Goal: Task Accomplishment & Management: Use online tool/utility

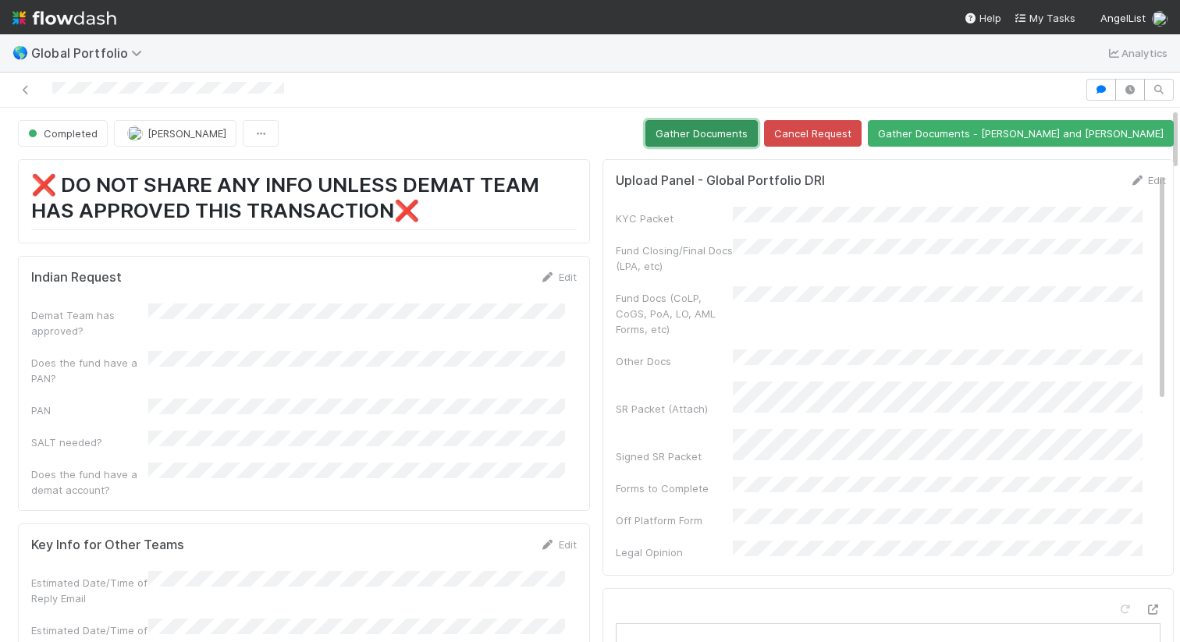
click at [758, 123] on button "Gather Documents" at bounding box center [701, 133] width 112 height 27
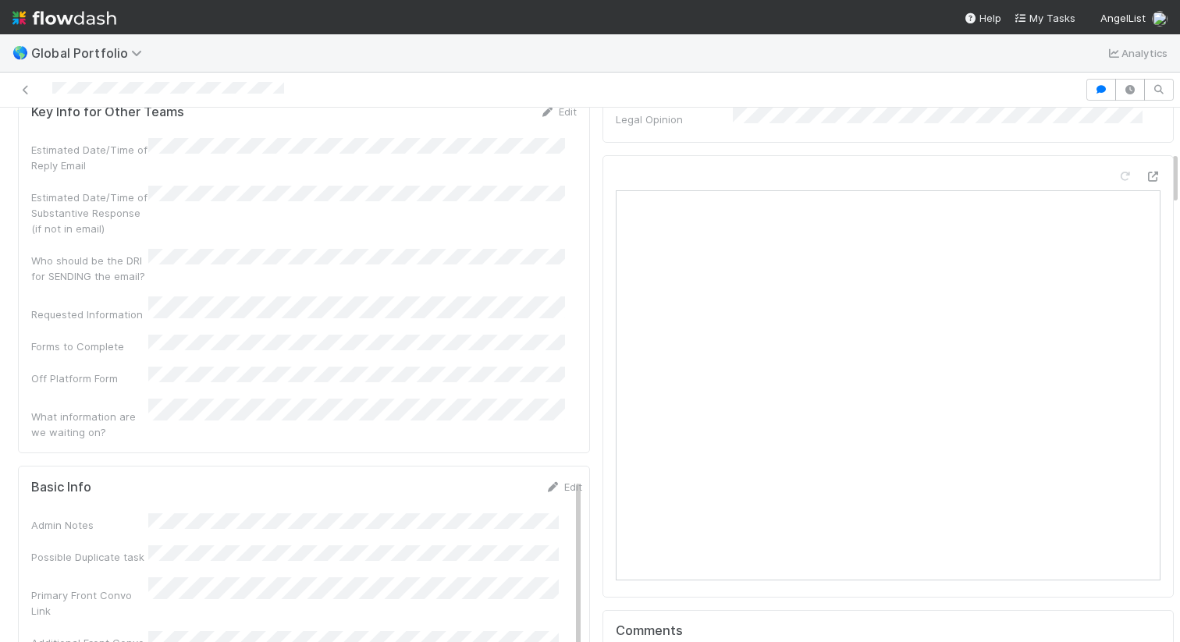
scroll to position [431, 0]
click at [288, 87] on div at bounding box center [542, 90] width 1072 height 22
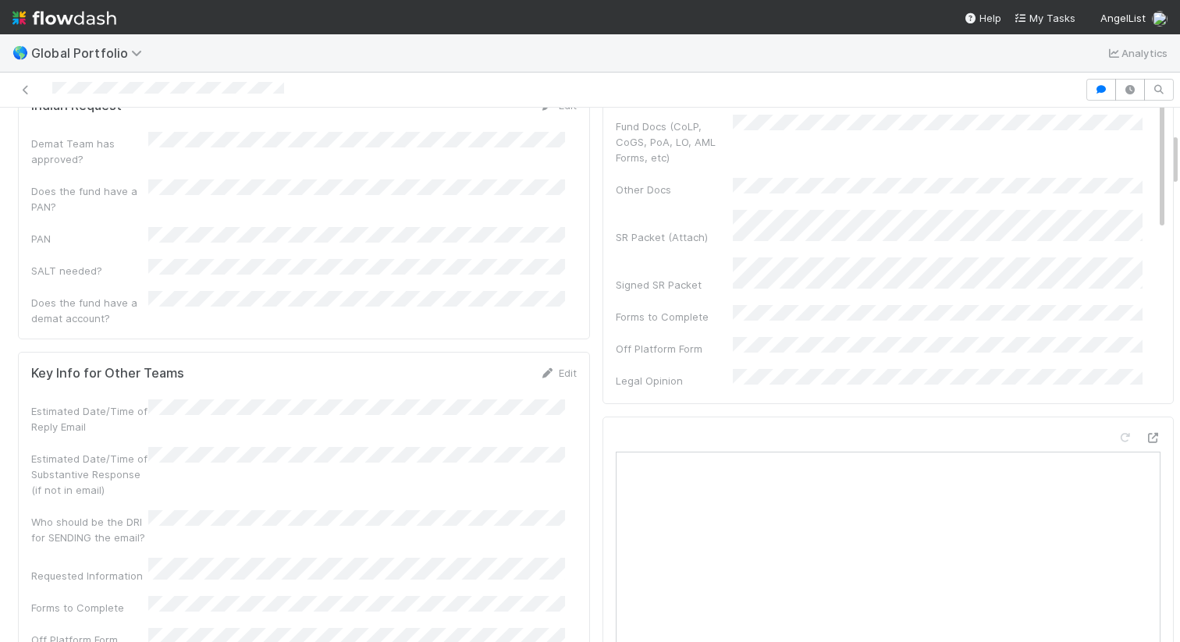
scroll to position [0, 0]
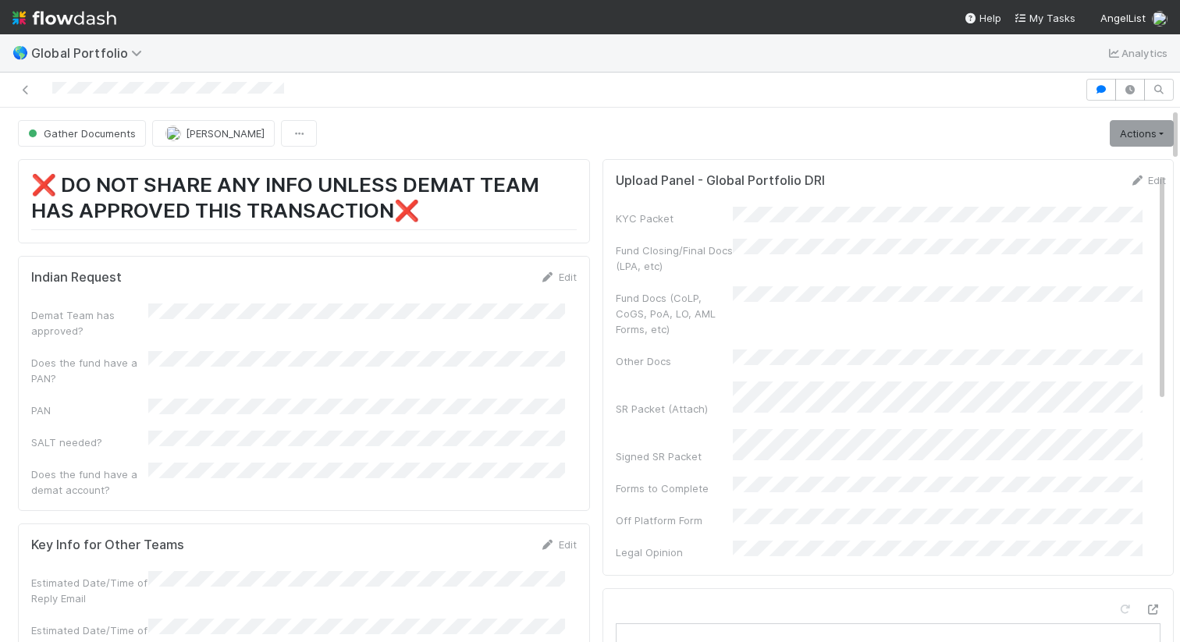
click at [571, 126] on div "Gather Documents Maranatha Kure Actions Need Josh to personally handle (wet sig…" at bounding box center [596, 133] width 1156 height 27
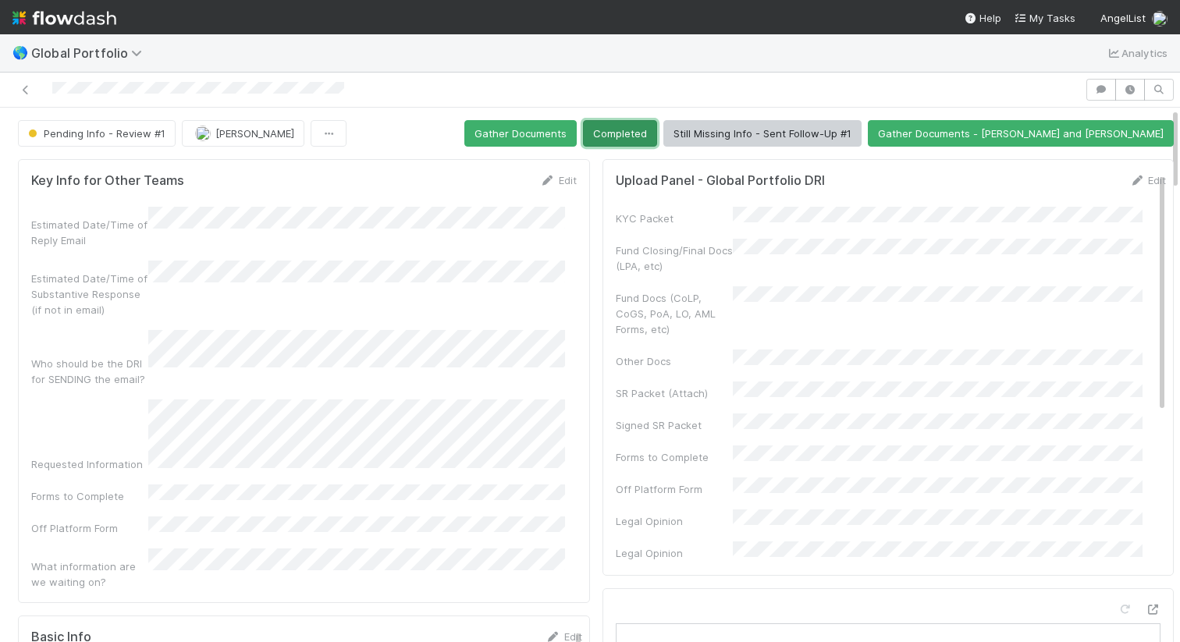
click at [657, 145] on button "Completed" at bounding box center [620, 133] width 74 height 27
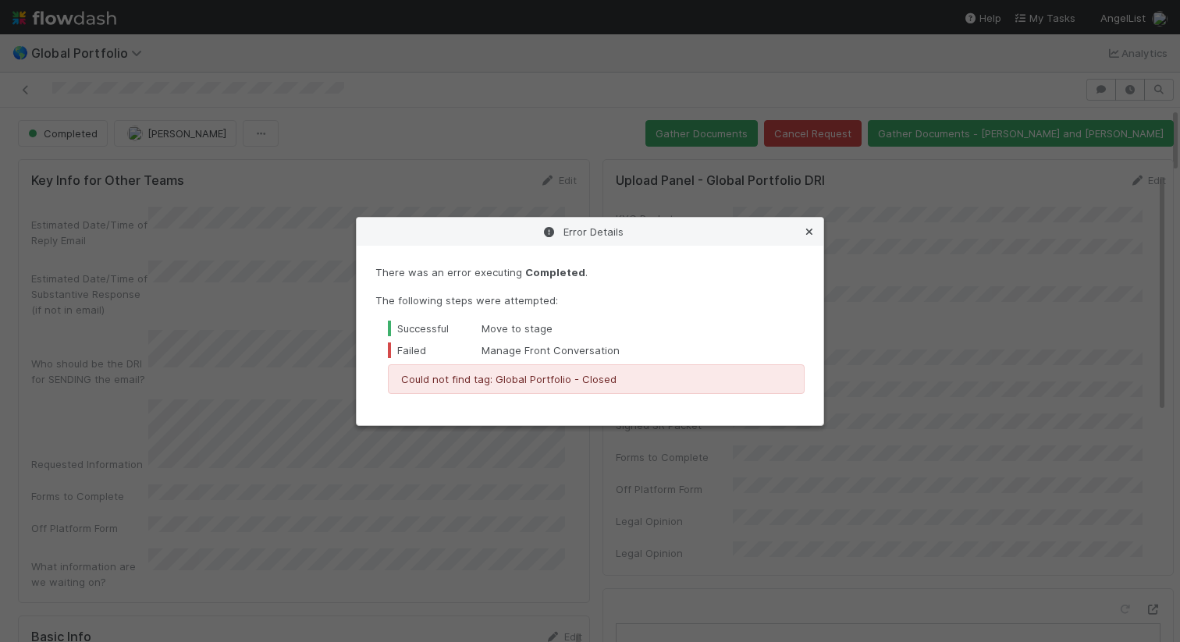
click at [811, 232] on icon at bounding box center [809, 232] width 16 height 10
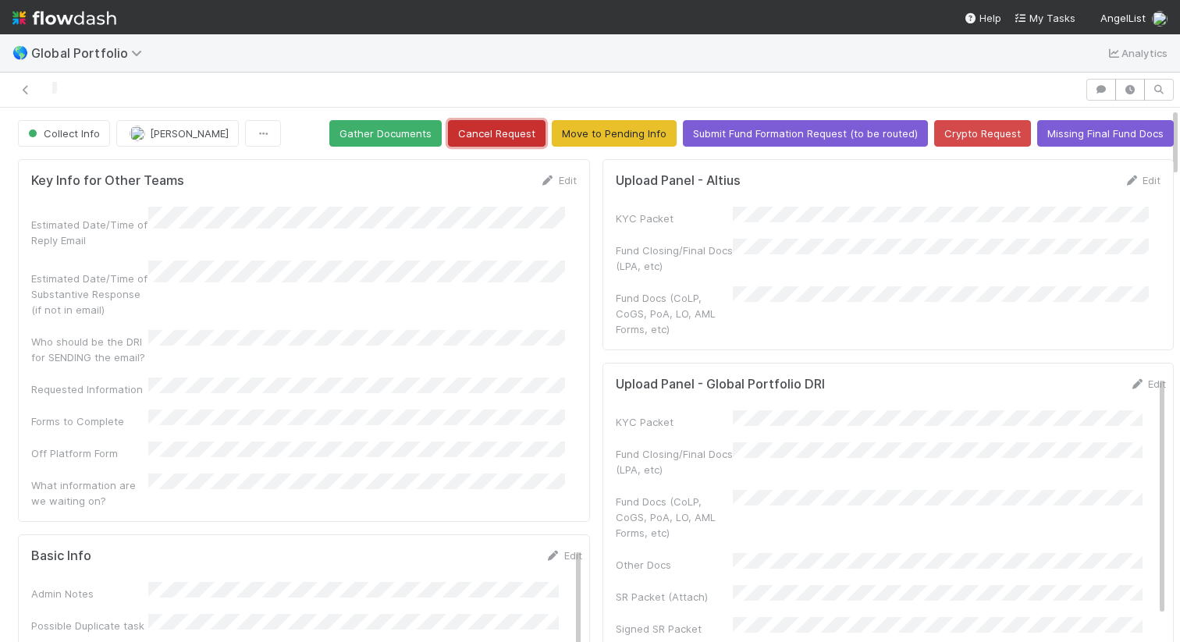
click at [487, 144] on button "Cancel Request" at bounding box center [497, 133] width 98 height 27
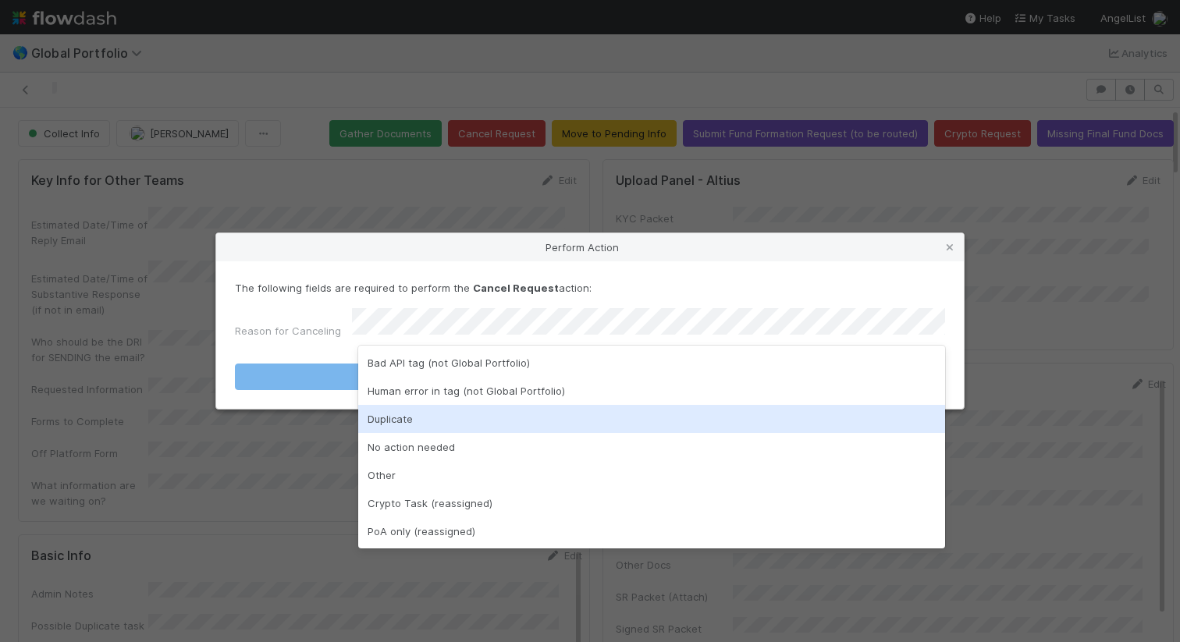
click at [601, 407] on div "Duplicate" at bounding box center [651, 419] width 587 height 28
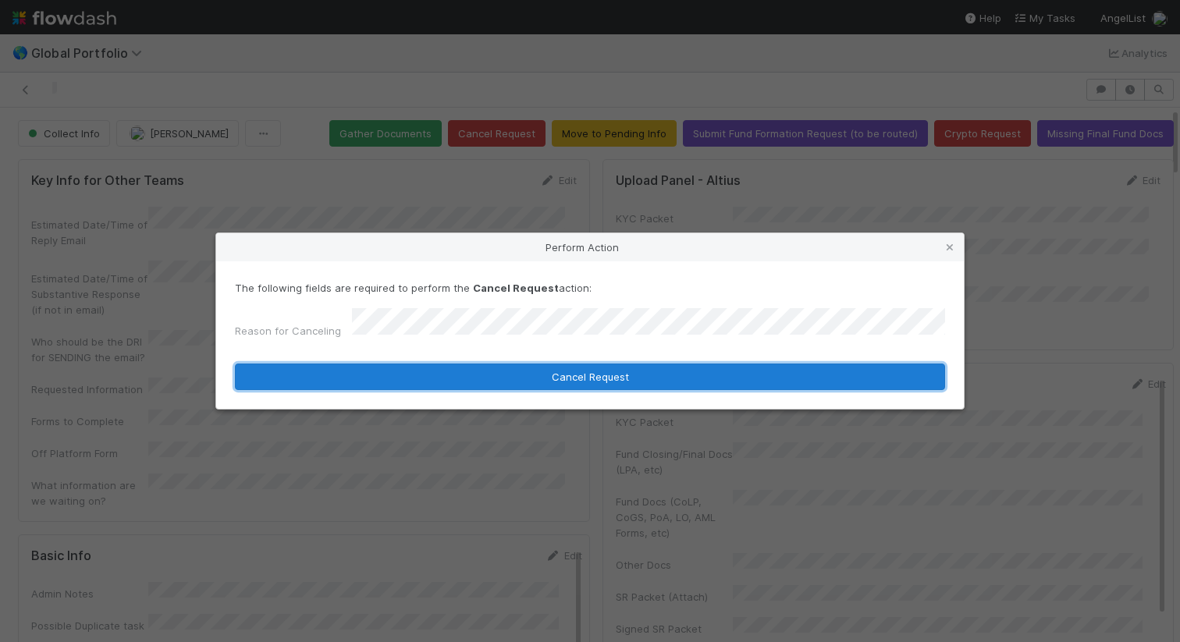
click at [634, 370] on button "Cancel Request" at bounding box center [590, 377] width 710 height 27
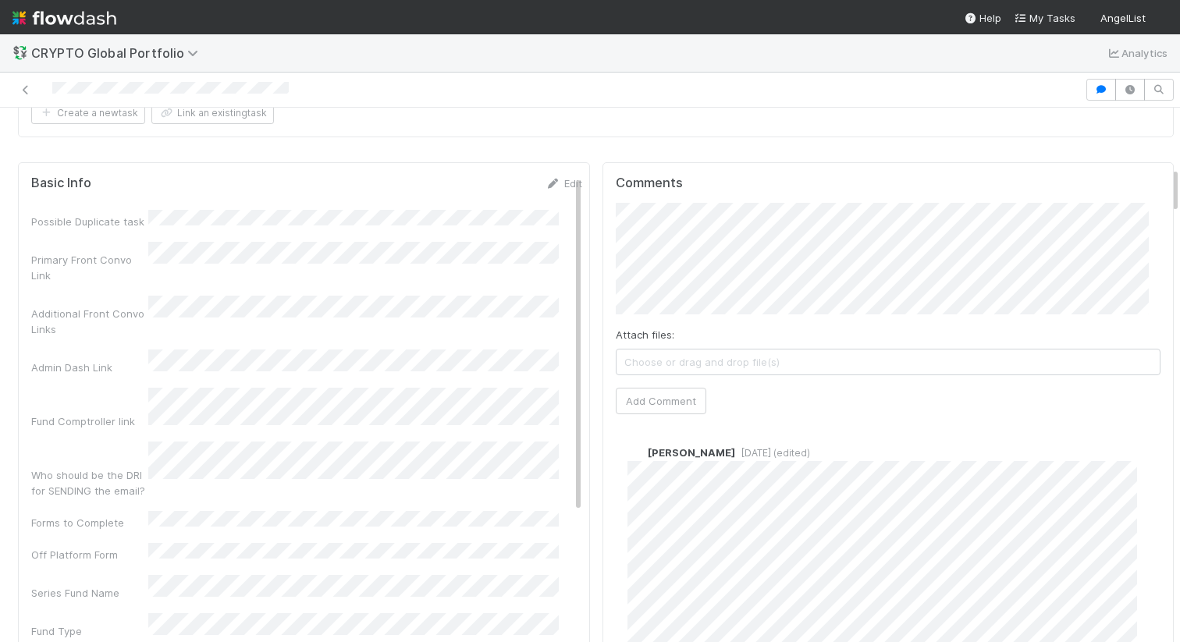
scroll to position [702, 0]
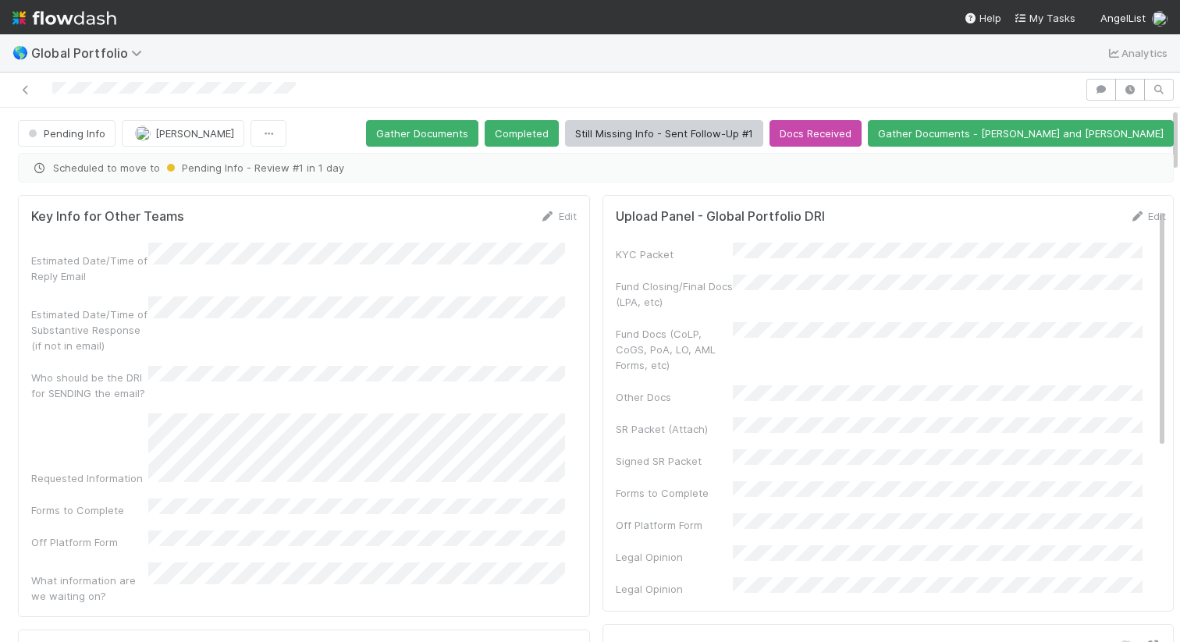
scroll to position [305, 521]
click at [341, 91] on div at bounding box center [542, 90] width 1072 height 22
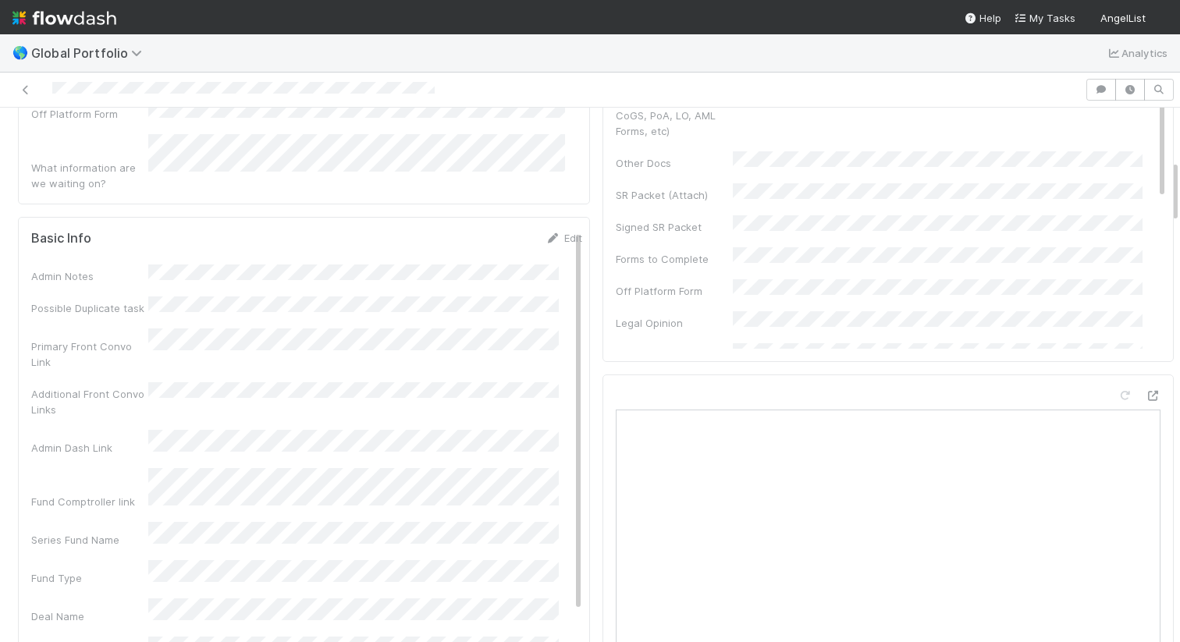
scroll to position [453, 0]
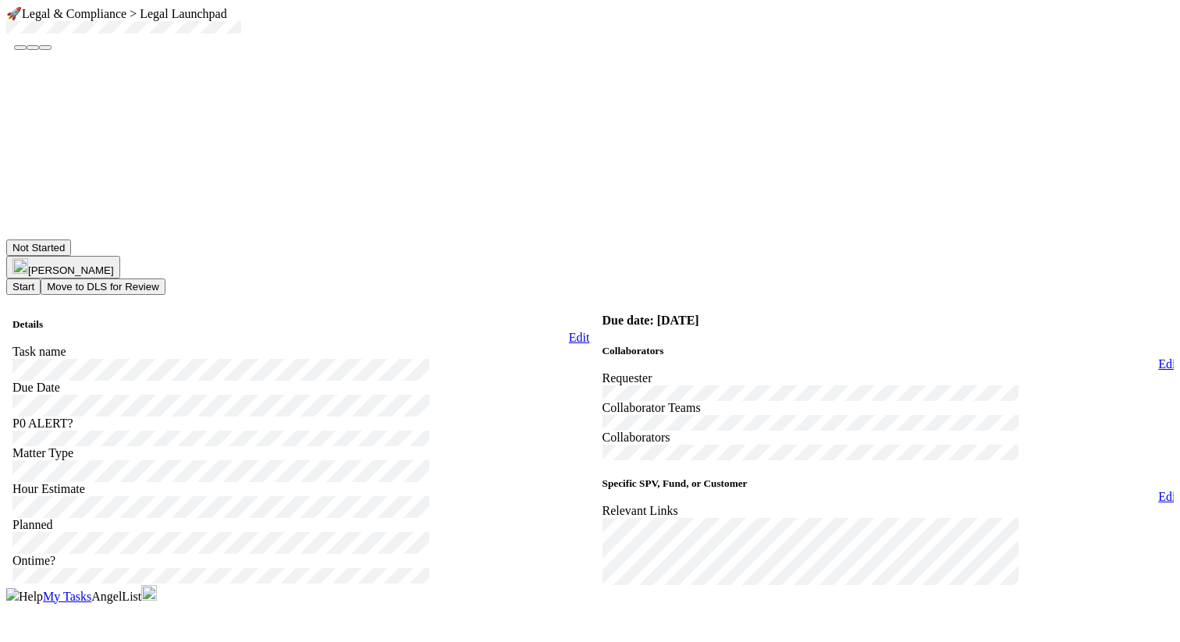
scroll to position [613, 0]
